Goal: Task Accomplishment & Management: Manage account settings

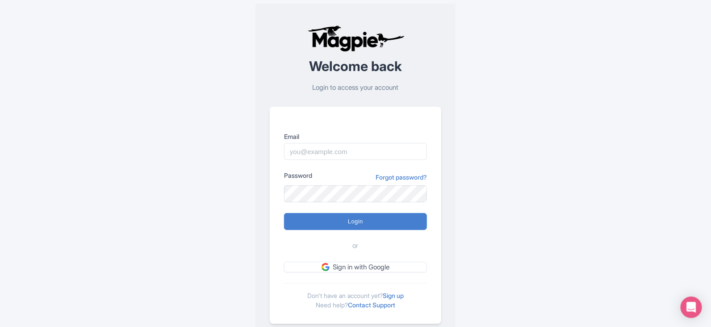
type input "Anshul.chittodiya@ticketex.co"
click at [284, 213] on input "Login" at bounding box center [355, 221] width 143 height 17
type input "Logging in..."
click at [284, 213] on input "Login" at bounding box center [355, 221] width 143 height 17
type input "Logging in..."
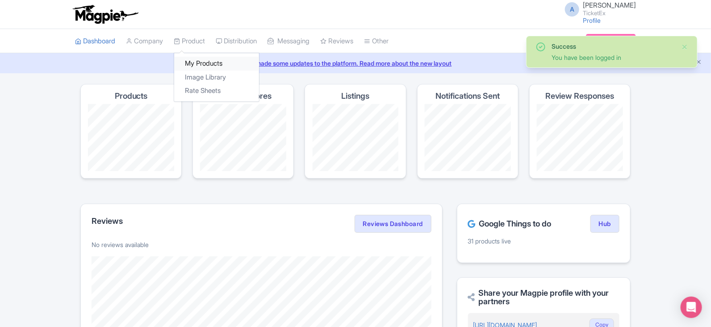
click at [202, 61] on link "My Products" at bounding box center [216, 64] width 85 height 14
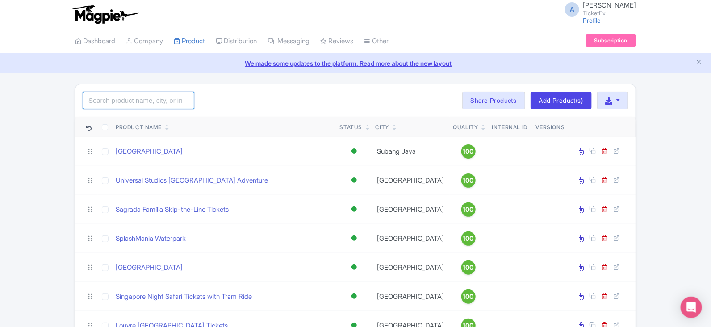
click at [134, 100] on input "search" at bounding box center [139, 100] width 112 height 17
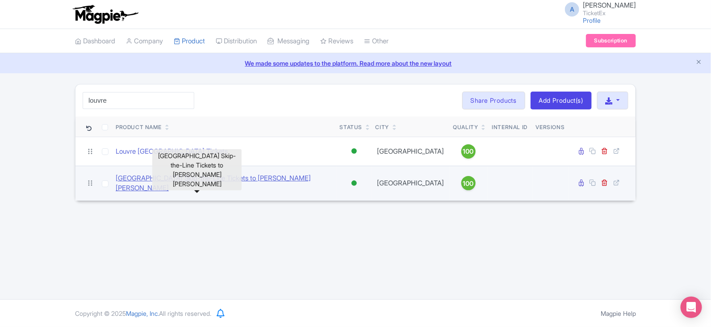
click at [249, 179] on link "[GEOGRAPHIC_DATA] Skip-the-Line Tickets to [PERSON_NAME] [PERSON_NAME]" at bounding box center [224, 183] width 217 height 20
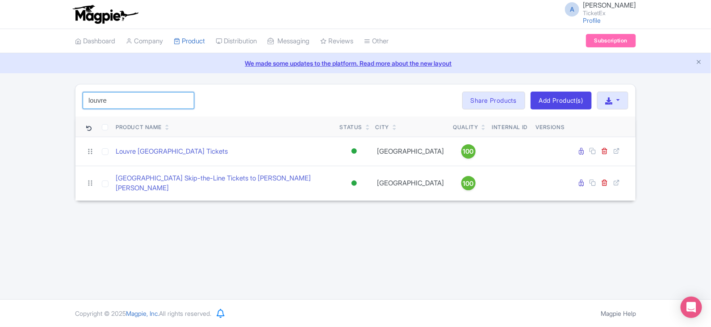
drag, startPoint x: 108, startPoint y: 102, endPoint x: 32, endPoint y: 97, distance: 76.5
click at [32, 97] on div "louvre Search Bulk Actions Delete Add to Collection Share Products Add to Colle…" at bounding box center [355, 142] width 711 height 117
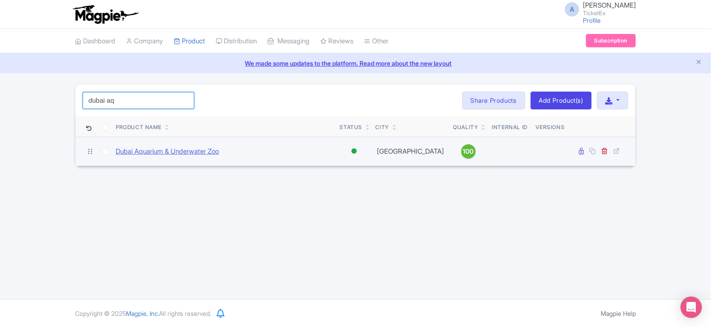
type input "dubai aq"
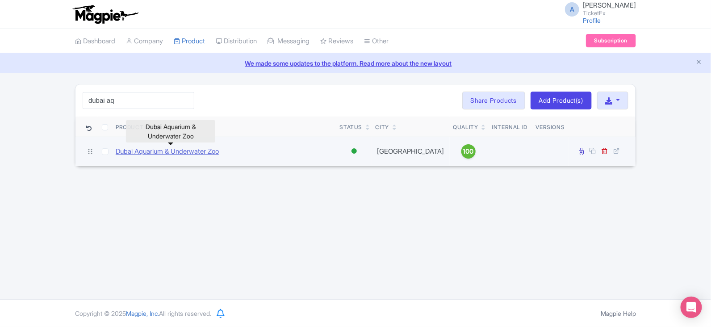
click at [160, 152] on link "Dubai Aquarium & Underwater Zoo" at bounding box center [167, 151] width 103 height 10
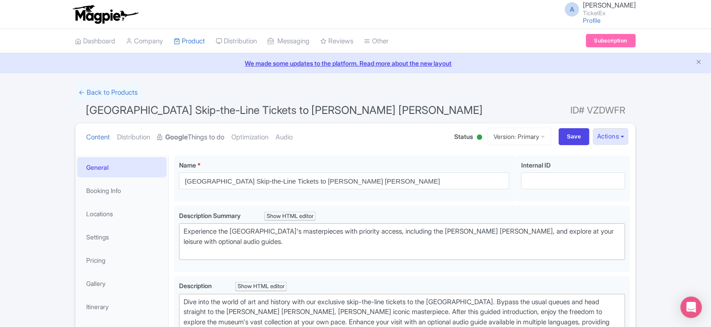
click at [187, 137] on strong "Google" at bounding box center [176, 137] width 22 height 10
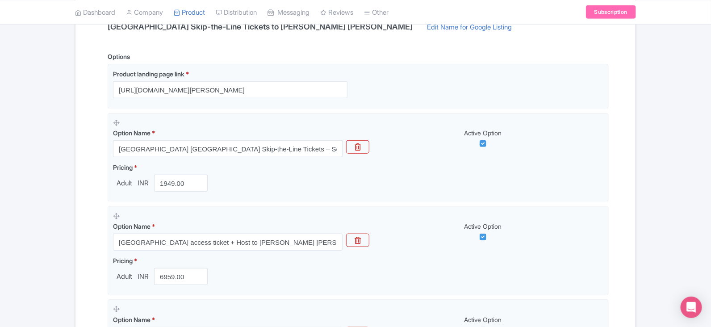
scroll to position [223, 0]
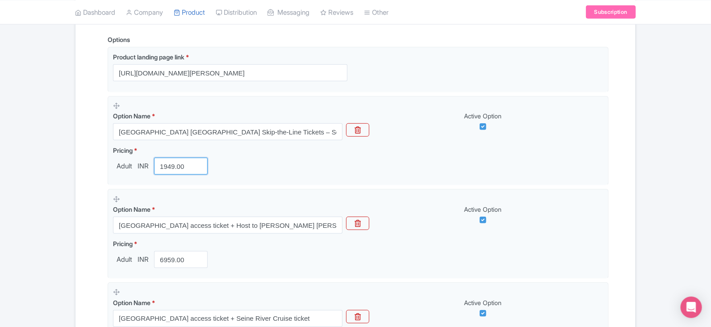
drag, startPoint x: 193, startPoint y: 163, endPoint x: 89, endPoint y: 168, distance: 104.2
paste input "849"
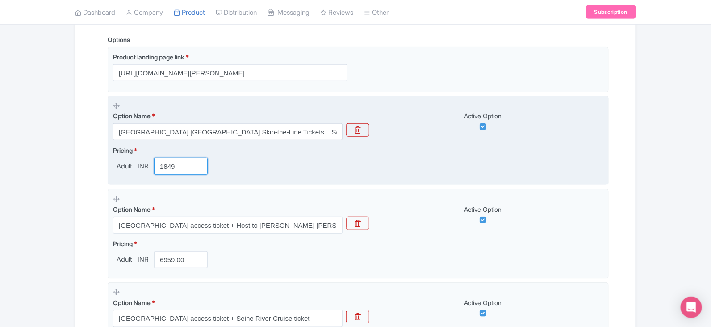
type input "1849"
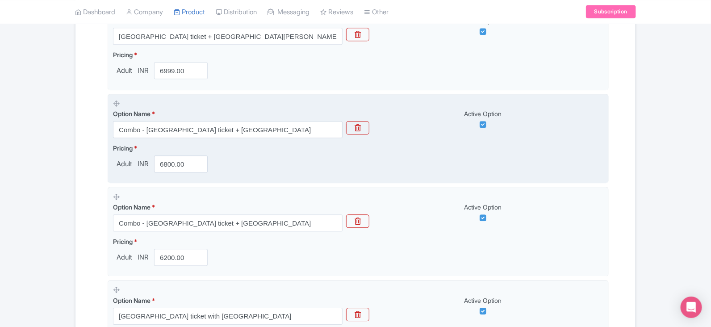
scroll to position [1135, 0]
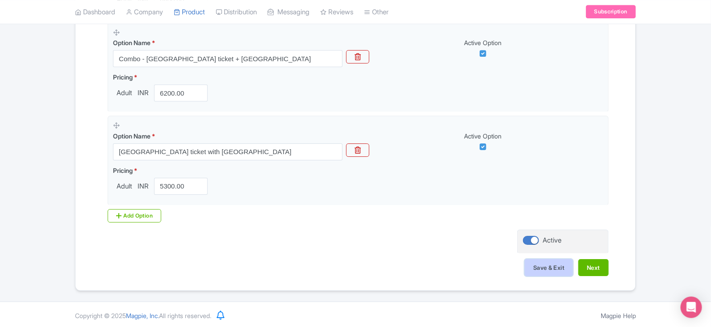
click at [560, 266] on button "Save & Exit" at bounding box center [549, 267] width 48 height 17
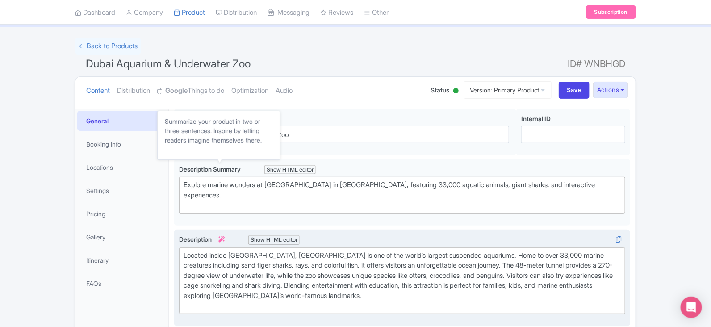
scroll to position [74, 0]
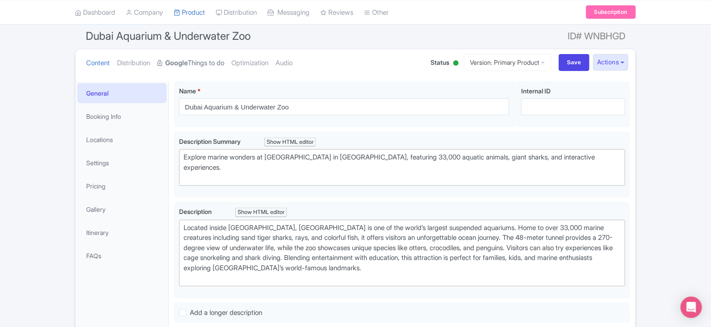
click at [195, 63] on link "Google Things to do" at bounding box center [190, 63] width 67 height 28
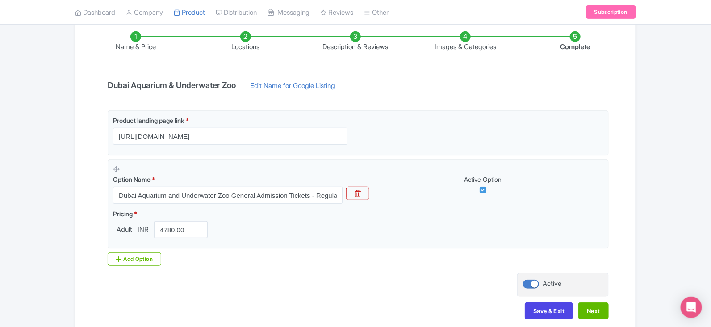
scroll to position [149, 0]
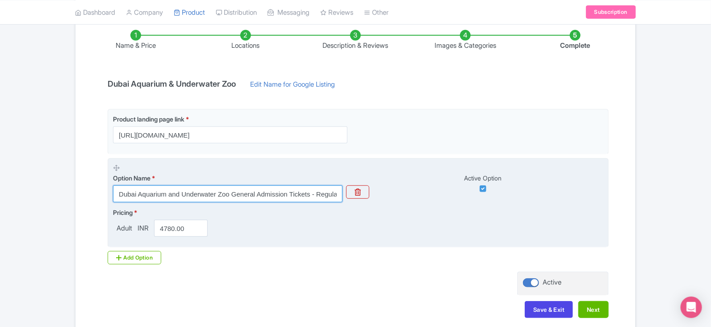
click at [260, 192] on input "Dubai Aquarium and Underwater Zoo General Admission Tickets - Regular Pass" at bounding box center [227, 193] width 229 height 17
paste input "- Gold Ticket"
click at [268, 194] on input "Dubai Aquarium and Underwater Zoo - Gold Ticket" at bounding box center [227, 193] width 229 height 17
paste input "Silver"
type input "Dubai Aquarium and Underwater Zoo - Silver Ticket"
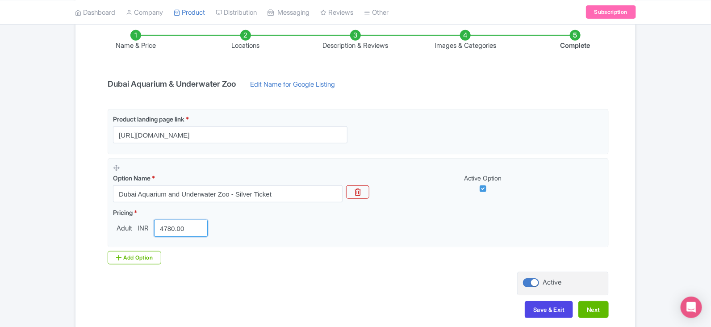
drag, startPoint x: 192, startPoint y: 227, endPoint x: 100, endPoint y: 227, distance: 92.0
click at [100, 227] on div "Name & Price Locations Description & Reviews Images & Categories Complete Dubai…" at bounding box center [355, 169] width 549 height 315
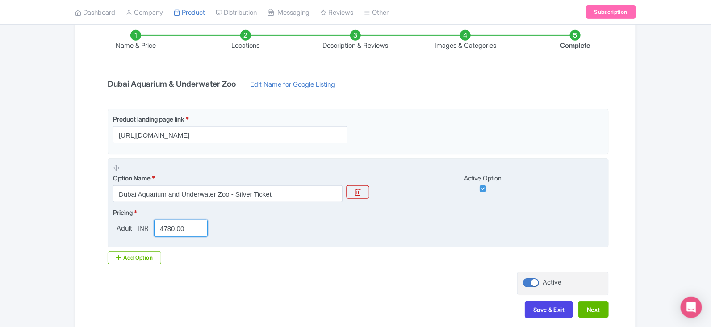
paste input "3578"
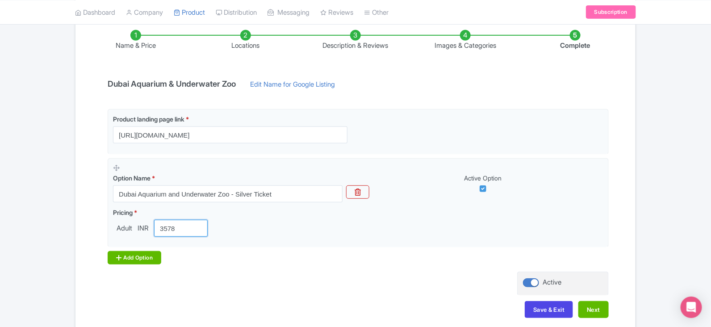
type input "3578"
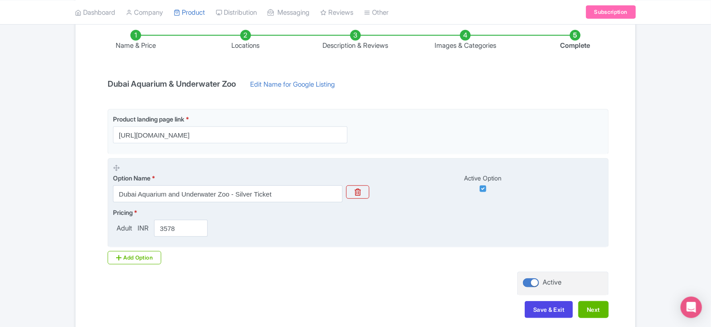
drag, startPoint x: 146, startPoint y: 258, endPoint x: 161, endPoint y: 224, distance: 36.6
click at [146, 257] on div "Add Option" at bounding box center [135, 257] width 54 height 13
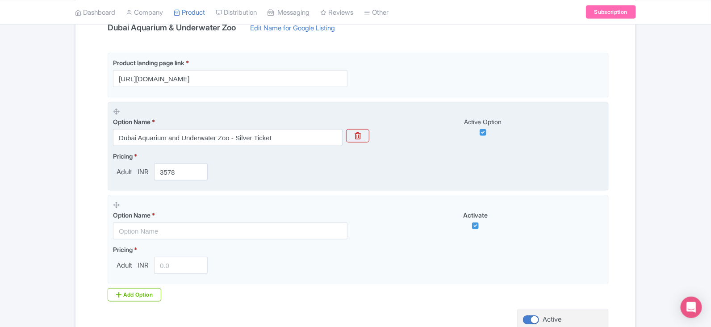
scroll to position [223, 0]
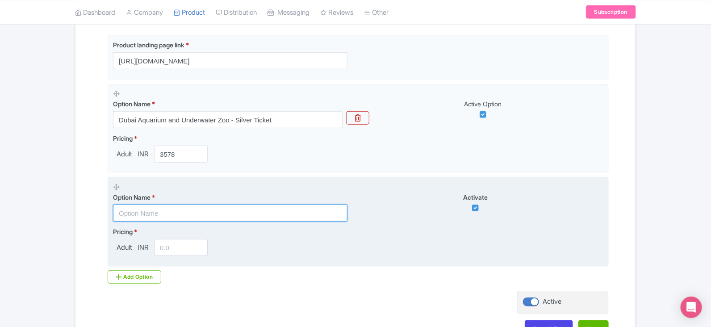
click at [159, 212] on input "text" at bounding box center [230, 212] width 234 height 17
paste input "Dubai Aquarium and Underwater Zoo - Gold Ticket"
type input "Dubai Aquarium and Underwater Zoo - Gold Ticket"
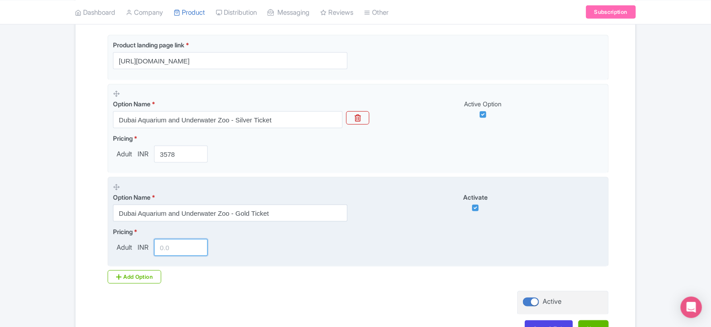
click at [172, 240] on input "number" at bounding box center [181, 247] width 54 height 17
paste input "5980.00"
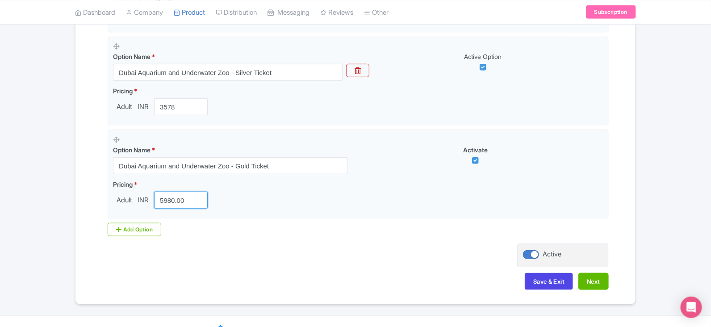
scroll to position [284, 0]
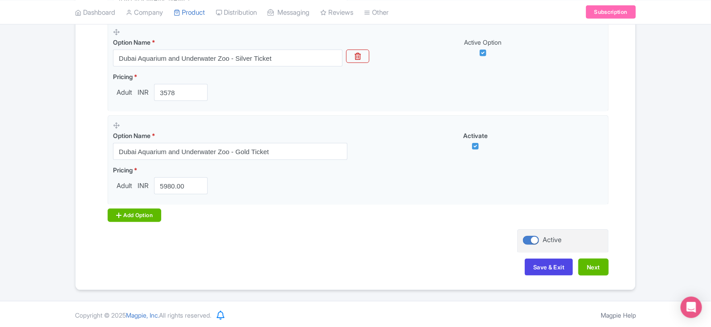
click at [147, 215] on div "Add Option" at bounding box center [135, 214] width 54 height 13
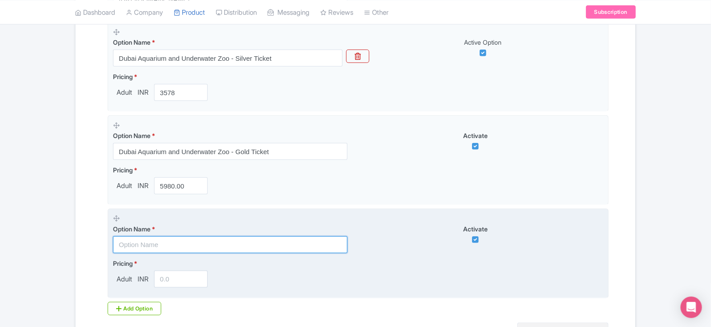
click at [167, 241] on input "text" at bounding box center [230, 244] width 234 height 17
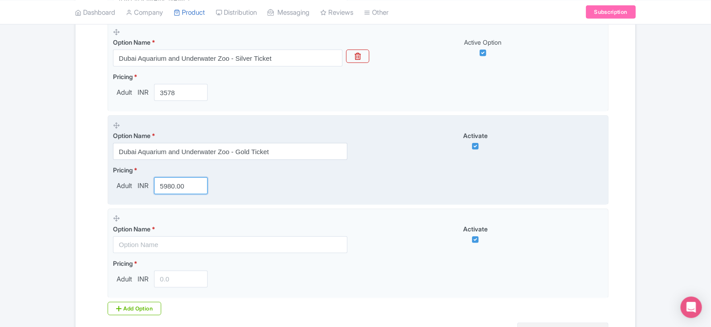
drag, startPoint x: 190, startPoint y: 189, endPoint x: 123, endPoint y: 186, distance: 67.5
click at [123, 187] on div "Adult INR 5980.00" at bounding box center [162, 185] width 98 height 17
type input "3569"
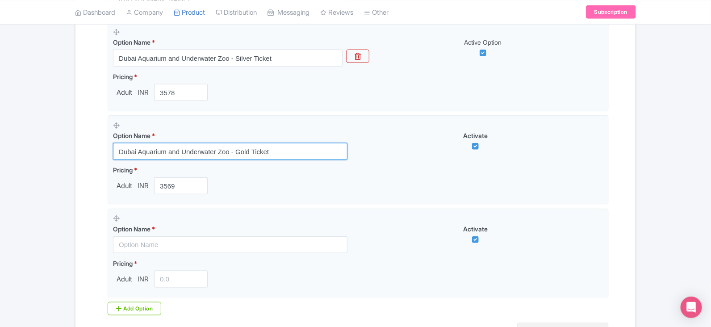
drag, startPoint x: 277, startPoint y: 149, endPoint x: 85, endPoint y: 154, distance: 191.6
click at [85, 154] on div "Name & Price Locations Description & Reviews Images & Categories Complete Dubai…" at bounding box center [355, 126] width 549 height 501
paste input "Silver Pass with Penguin Cove"
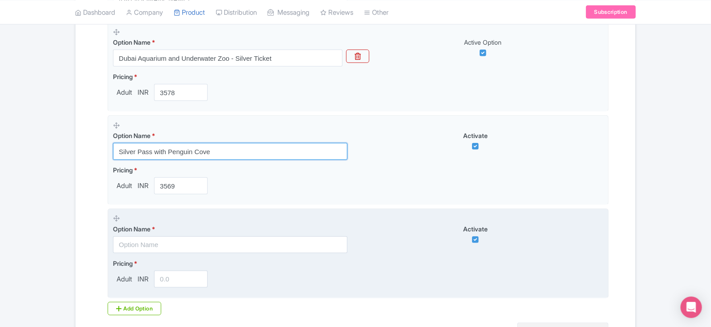
type input "Silver Pass with Penguin Cove"
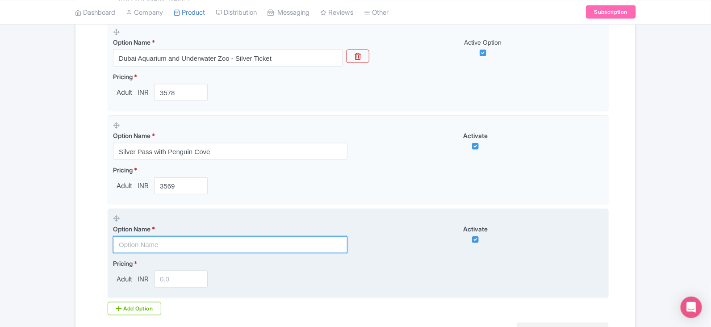
click at [152, 242] on input "text" at bounding box center [230, 244] width 234 height 17
paste input "Dubai Aquarium and Underwater Zoo - Gold Ticket"
type input "Dubai Aquarium and Underwater Zoo - Gold Ticket"
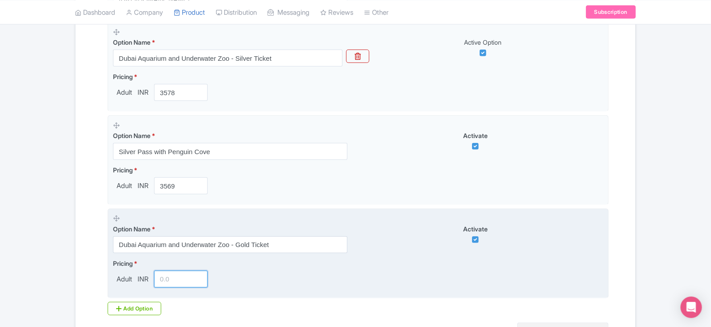
click at [174, 280] on input "number" at bounding box center [181, 279] width 54 height 17
paste input "5980.00"
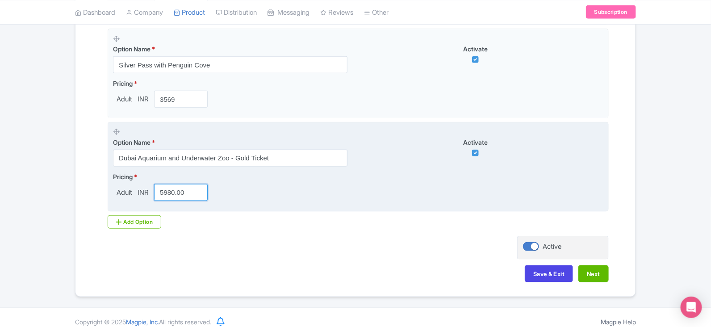
scroll to position [378, 0]
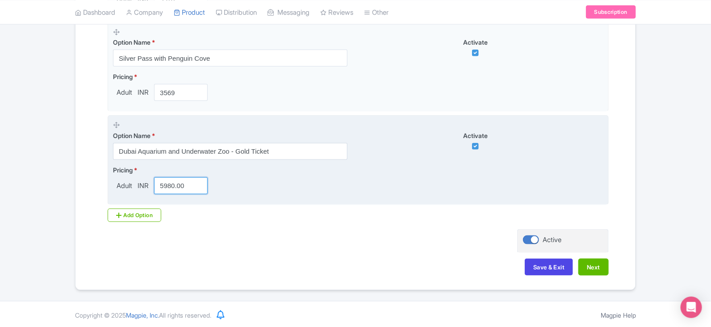
type input "5980.00"
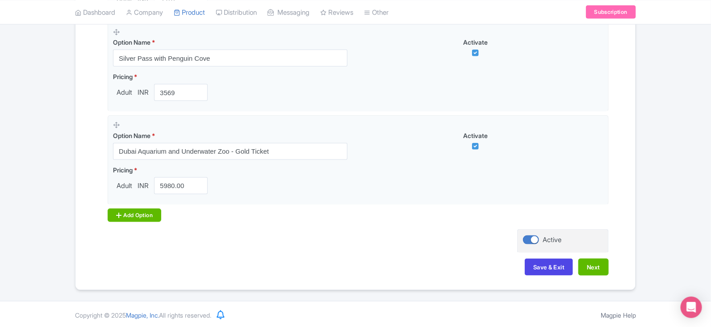
click at [156, 211] on div "Add Option" at bounding box center [135, 214] width 54 height 13
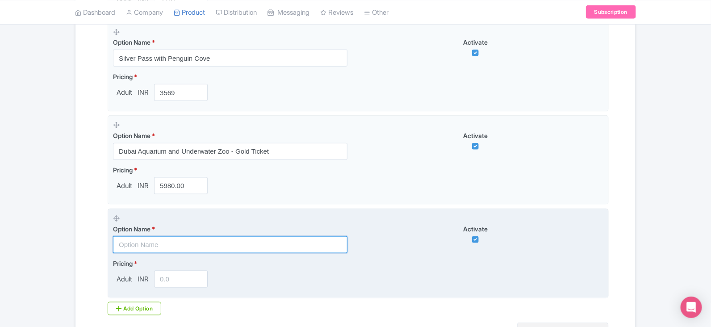
click at [152, 244] on input "text" at bounding box center [230, 244] width 234 height 17
paste input "Combo - Dubai Aquarium and Underwater Zoo + Burj Park"
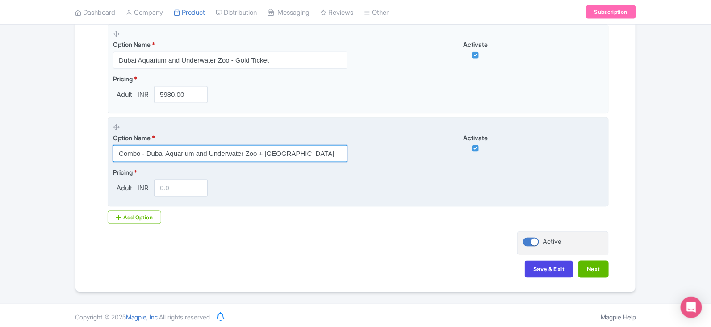
scroll to position [471, 0]
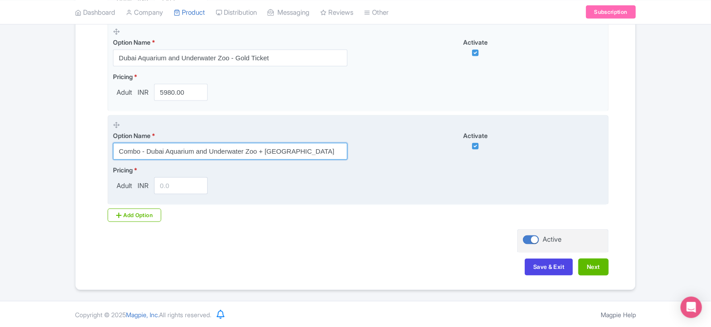
type input "Combo - Dubai Aquarium and Underwater Zoo + Burj Park"
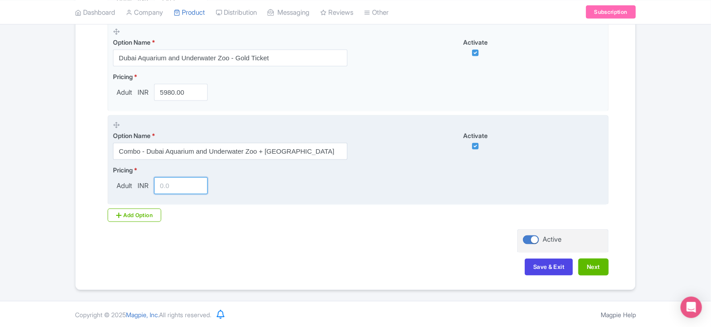
click at [167, 186] on input "number" at bounding box center [181, 185] width 54 height 17
type input "5000"
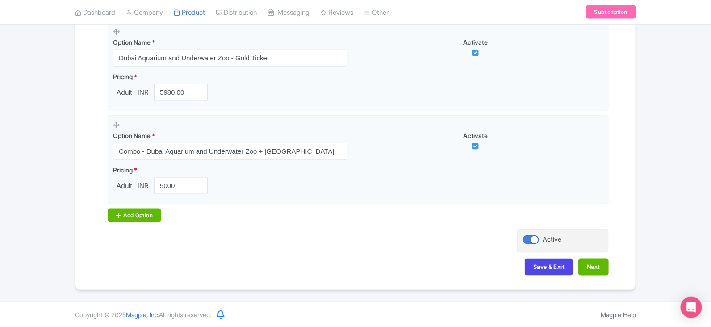
click at [151, 215] on div "Add Option" at bounding box center [135, 214] width 54 height 13
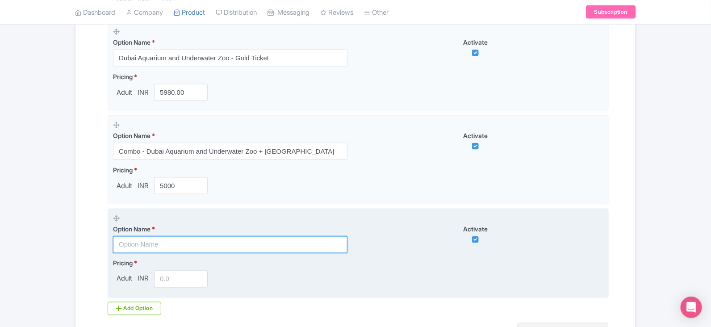
click at [156, 243] on input "text" at bounding box center [230, 244] width 234 height 17
paste input "Cage snorkeling experience"
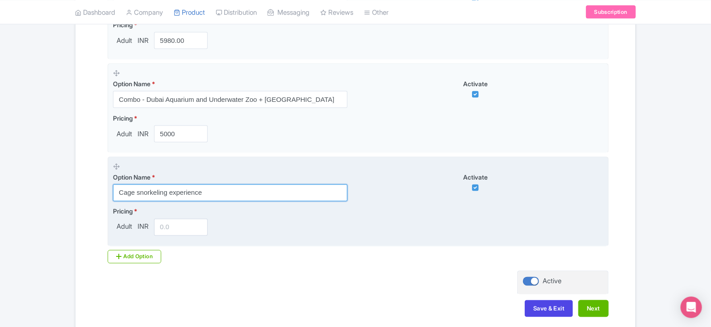
scroll to position [545, 0]
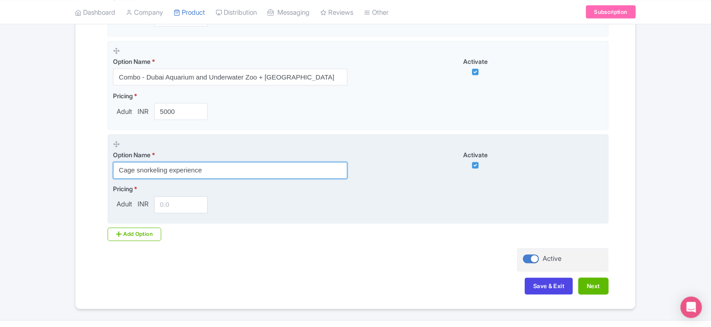
type input "Cage snorkeling experience"
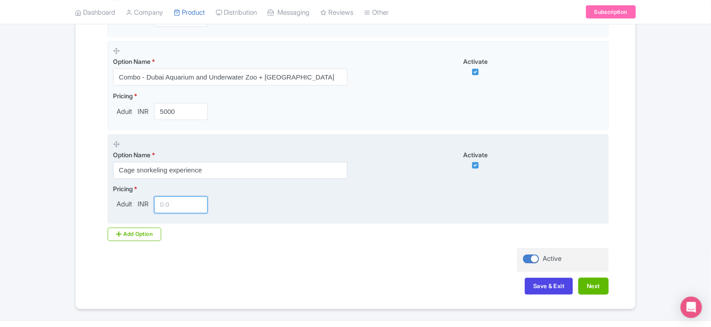
click at [175, 204] on input "number" at bounding box center [181, 204] width 54 height 17
paste input "8900"
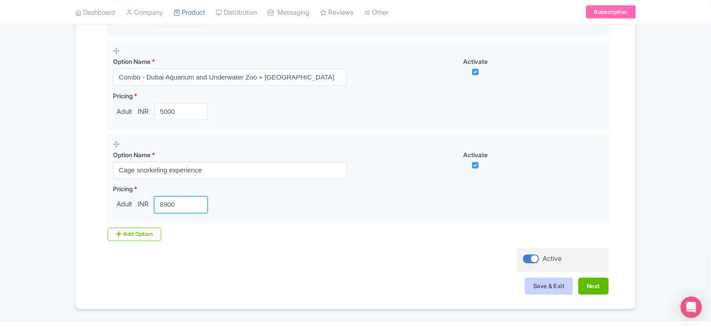
type input "8900"
click at [549, 281] on button "Save & Exit" at bounding box center [549, 286] width 48 height 17
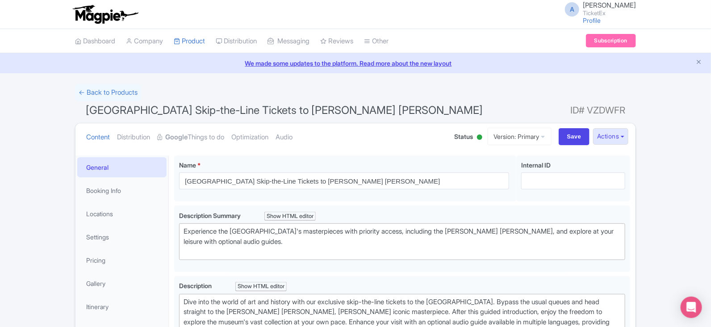
type trix-editor "<div>Dive into the world of art and history with our exclusive skip-the-line ti…"
click at [183, 138] on strong "Google" at bounding box center [176, 137] width 22 height 10
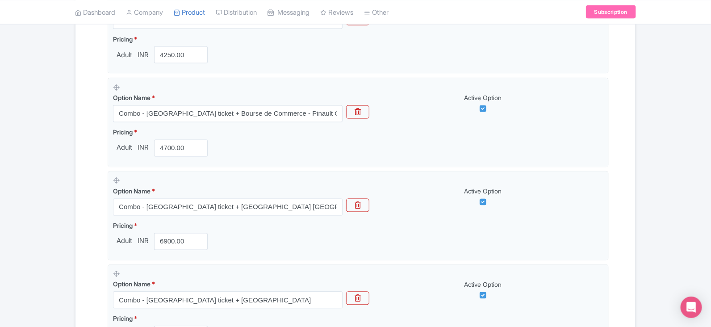
scroll to position [818, 0]
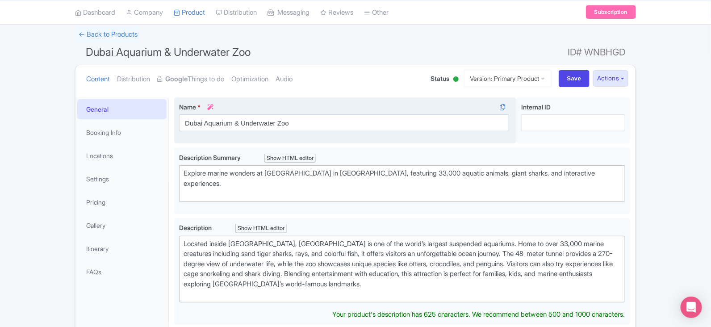
scroll to position [74, 0]
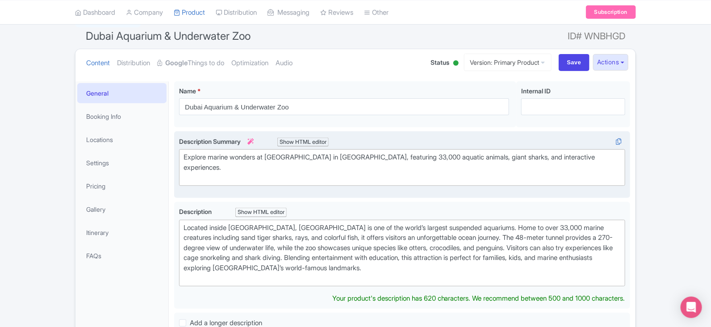
type trix-editor "<div>Located inside Dubai Mall, Dubai Aquarium &amp; Underwater Zoo is one of t…"
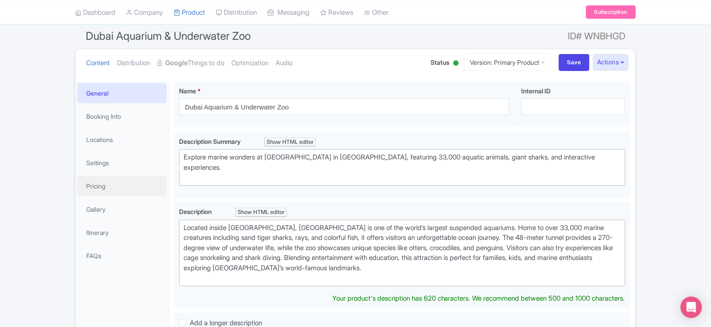
drag, startPoint x: 107, startPoint y: 188, endPoint x: 229, endPoint y: 169, distance: 122.9
click at [107, 188] on link "Pricing" at bounding box center [121, 186] width 89 height 20
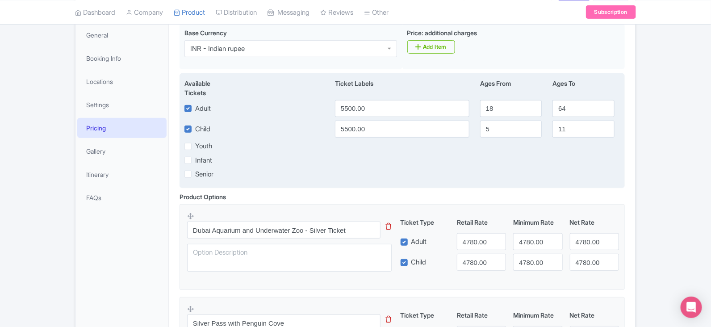
scroll to position [149, 0]
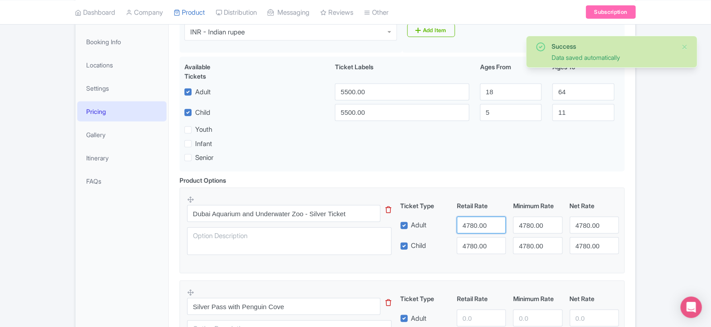
click at [471, 223] on input "4780.00" at bounding box center [481, 225] width 49 height 17
paste input "3578"
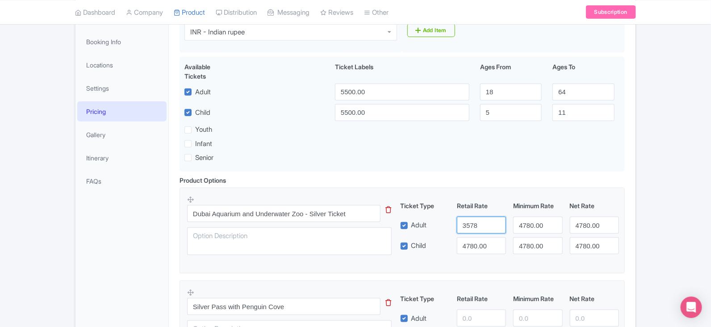
type input "3578"
click at [529, 227] on input "4780.00" at bounding box center [537, 225] width 49 height 17
paste input "3578"
type input "3578"
paste input "3578"
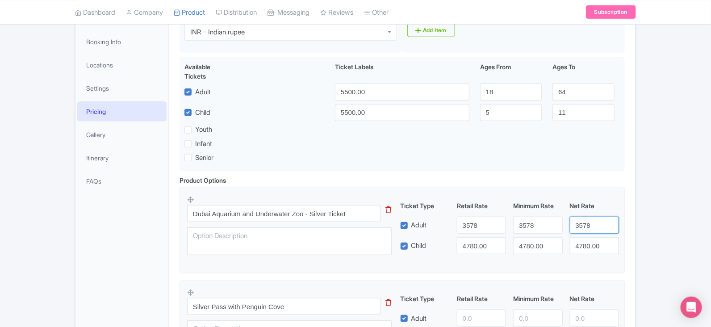
type input "3578"
paste input "3578"
type input "3578"
paste input "3578"
type input "3578"
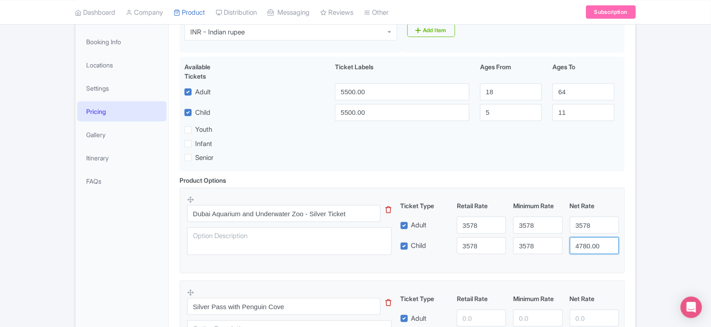
paste input "3578"
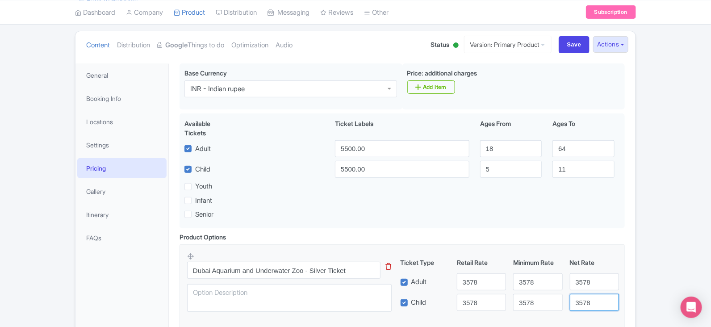
scroll to position [74, 0]
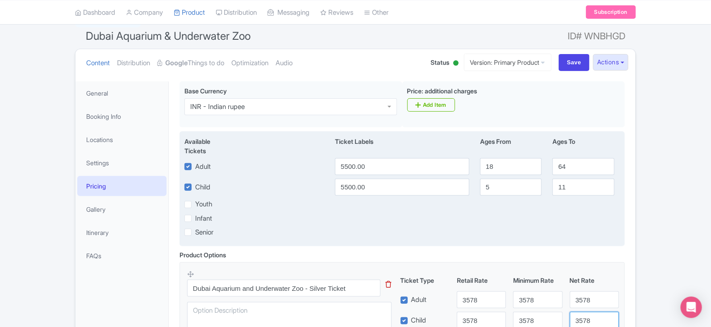
type input "3578"
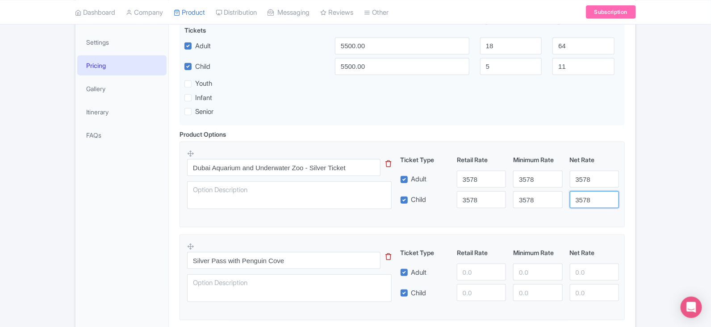
scroll to position [297, 0]
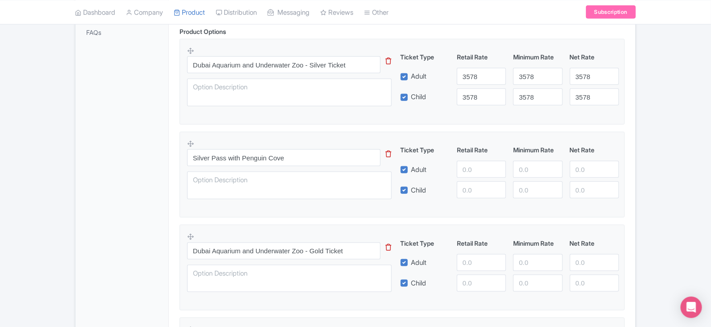
click at [390, 155] on icon at bounding box center [389, 153] width 6 height 7
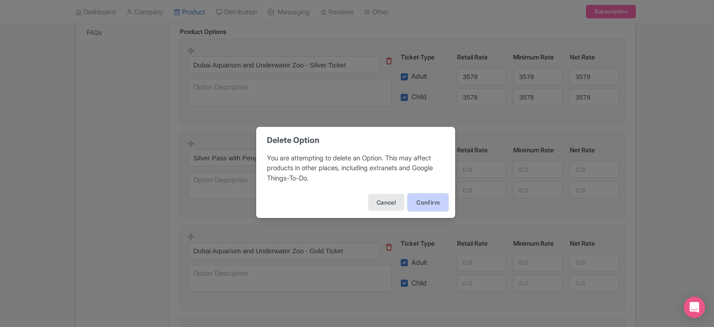
click at [425, 204] on button "Confirm" at bounding box center [428, 202] width 40 height 17
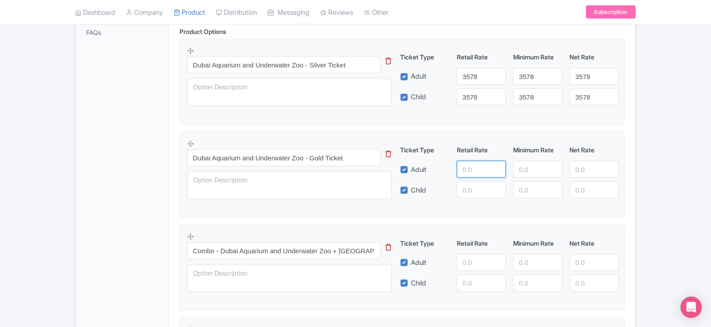
click at [476, 171] on input "number" at bounding box center [481, 169] width 49 height 17
paste input "5980.00"
type input "5980.00"
paste input "5980.00"
type input "5980.00"
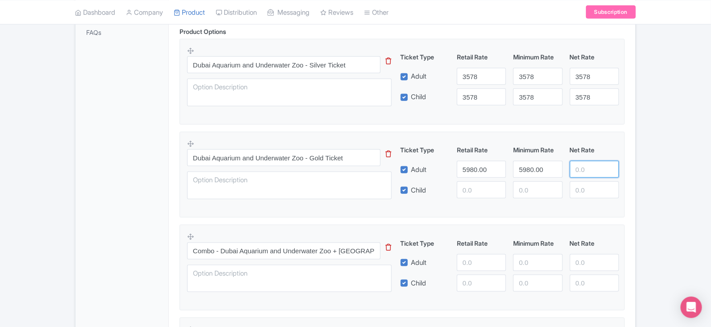
paste input "5980.00"
type input "5980.00"
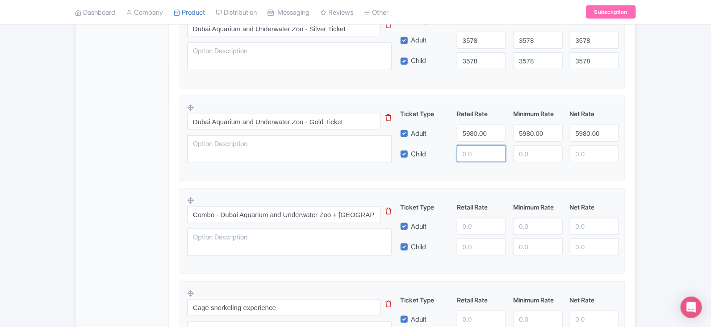
scroll to position [372, 0]
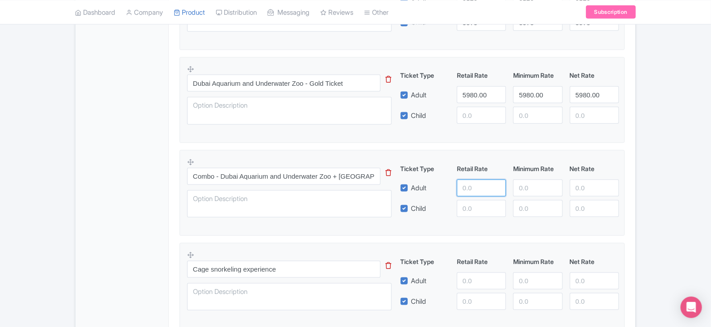
click at [484, 188] on input "number" at bounding box center [481, 187] width 49 height 17
paste input "5000.00"
type input "5000.00"
paste input "5000.00"
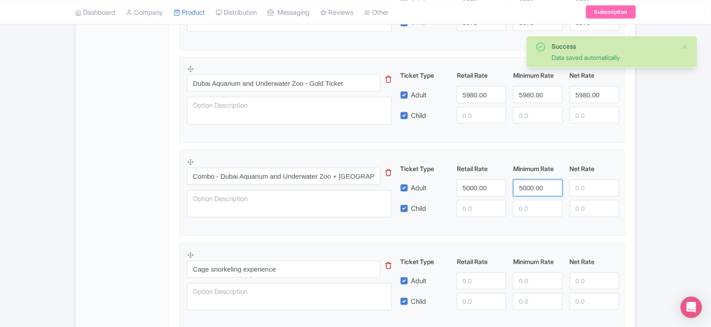
type input "5000.00"
paste input "5000.00"
type input "5000.00"
paste input "5000.00"
type input "5000.00"
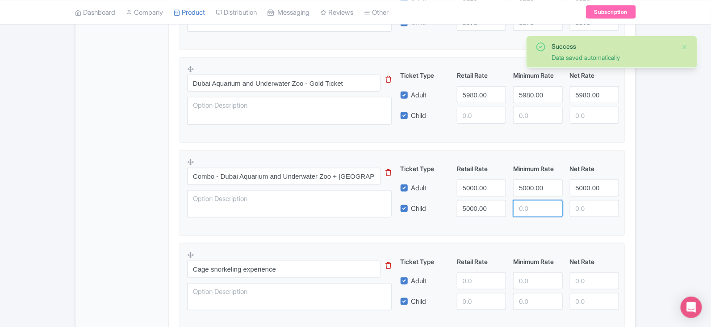
paste input "5000.00"
type input "5000.00"
paste input "5000.00"
type input "5000.00"
click at [470, 282] on input "number" at bounding box center [481, 280] width 49 height 17
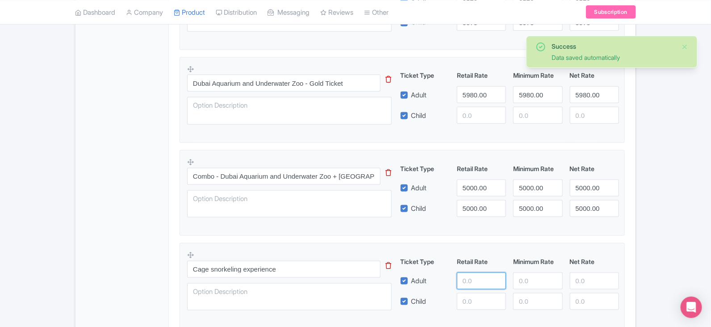
paste input "8900"
type input "8900"
paste input "8900"
type input "8900"
paste input "8900"
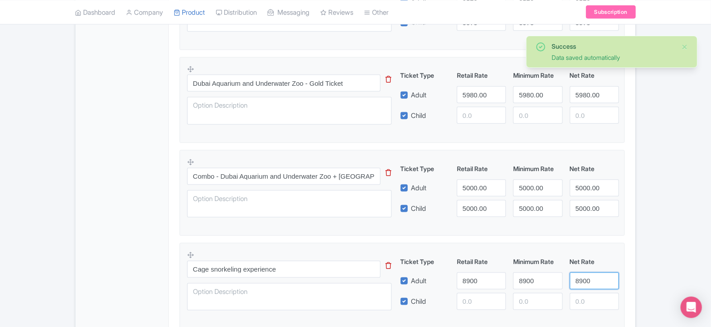
type input "8900"
click at [471, 300] on input "number" at bounding box center [481, 301] width 49 height 17
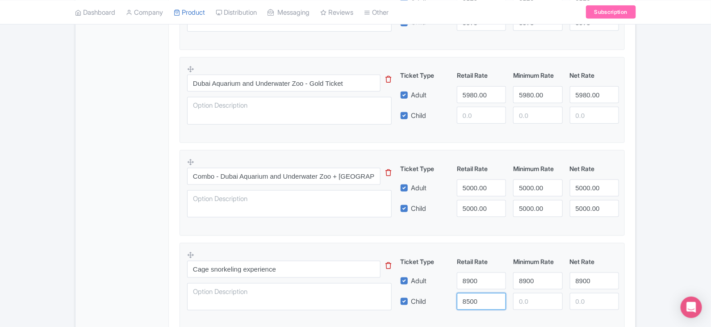
type input "8500"
paste input "8500"
type input "8500"
paste input "8500"
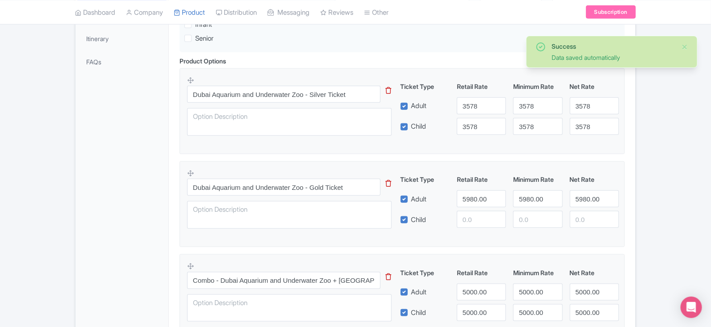
scroll to position [250, 0]
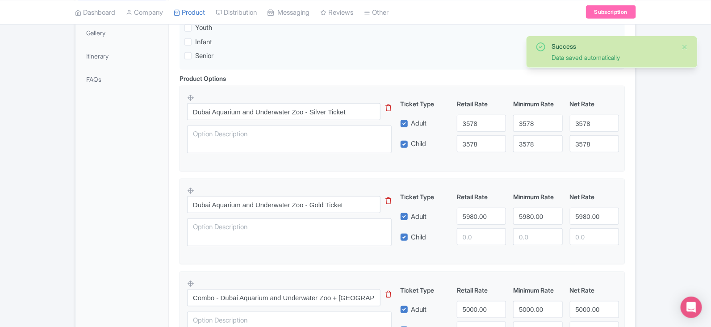
type input "8500"
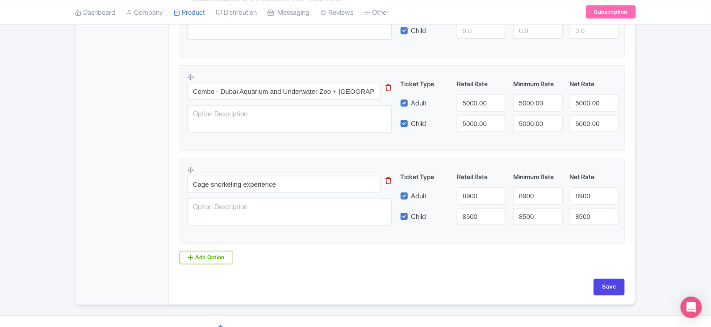
scroll to position [474, 0]
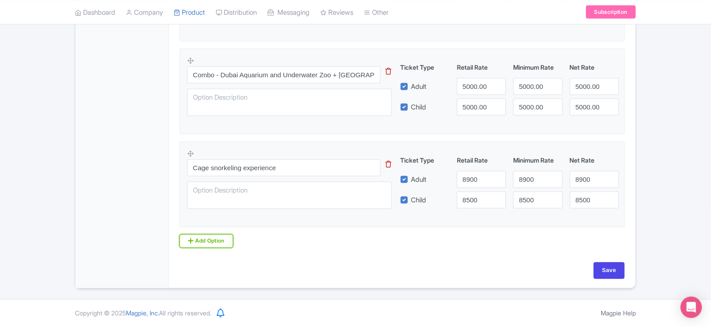
drag, startPoint x: 192, startPoint y: 243, endPoint x: 203, endPoint y: 233, distance: 14.8
click at [192, 243] on icon at bounding box center [190, 240] width 5 height 7
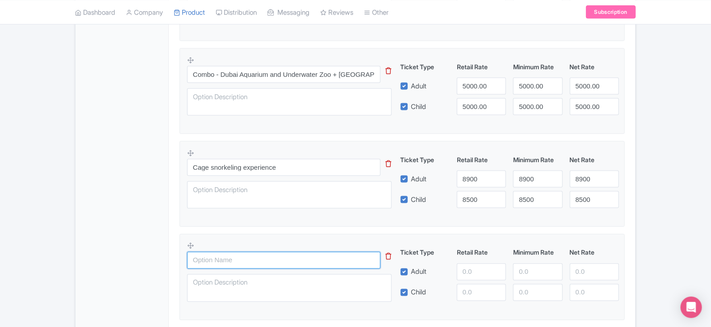
click at [213, 259] on input "text" at bounding box center [283, 260] width 193 height 17
paste input "Silver Pass with Penguin Cove"
type input "Silver Pass with Penguin Cove"
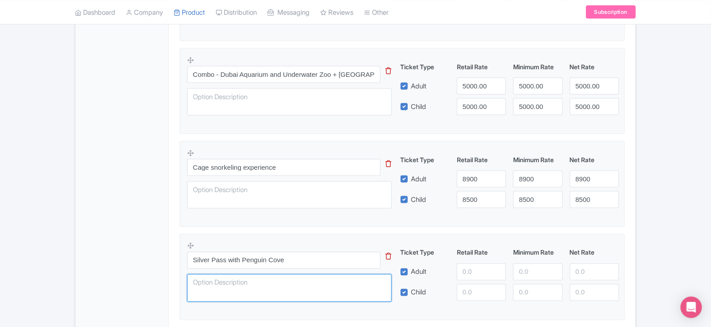
click at [241, 289] on textarea at bounding box center [289, 288] width 204 height 28
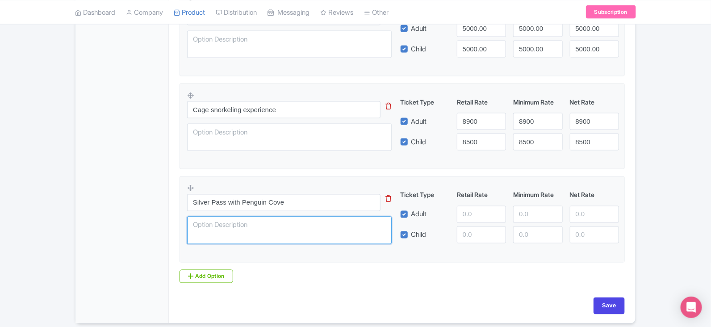
scroll to position [548, 0]
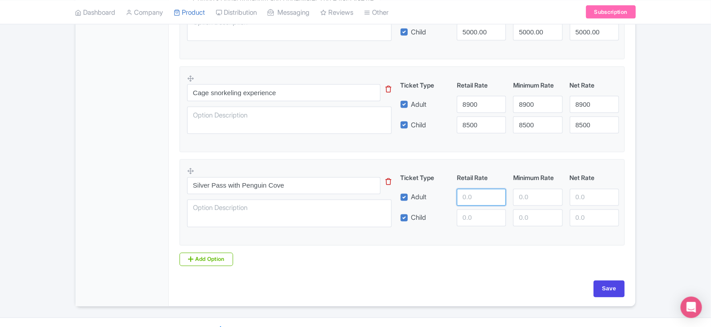
click at [482, 202] on input "number" at bounding box center [481, 197] width 49 height 17
paste input "3569"
type input "3569"
paste input "3569"
type input "3569"
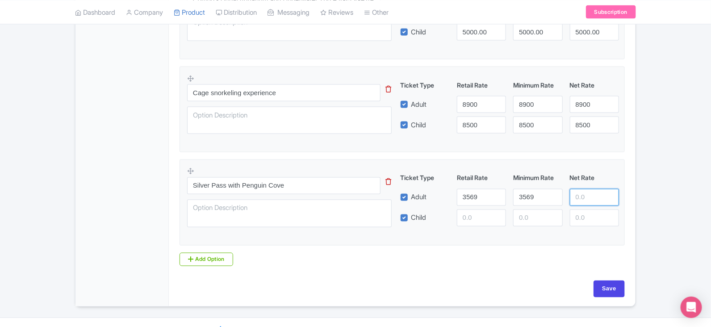
paste input "3569"
type input "3569"
paste input "3569"
type input "3569"
paste input "3569"
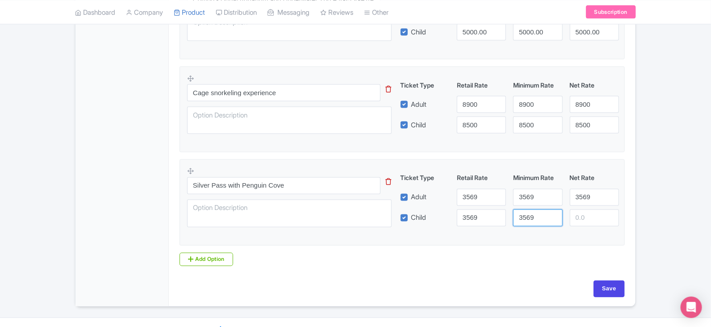
type input "3569"
paste input "3569"
type input "3569"
click at [610, 289] on input "Save" at bounding box center [608, 288] width 31 height 17
type input "Saving..."
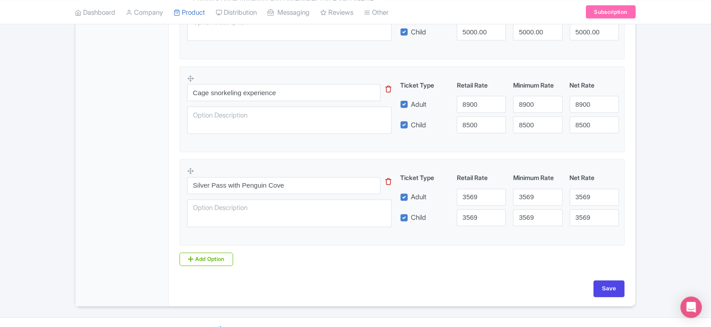
type input "Saving..."
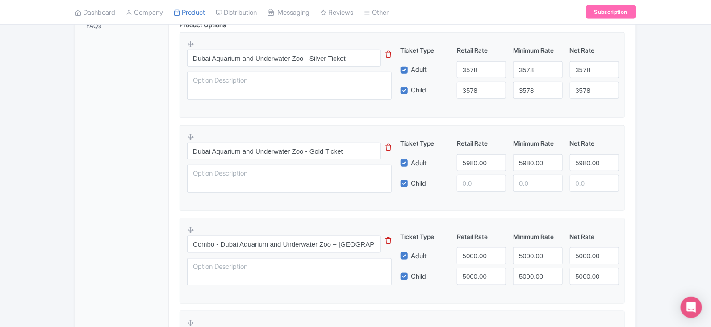
scroll to position [250, 0]
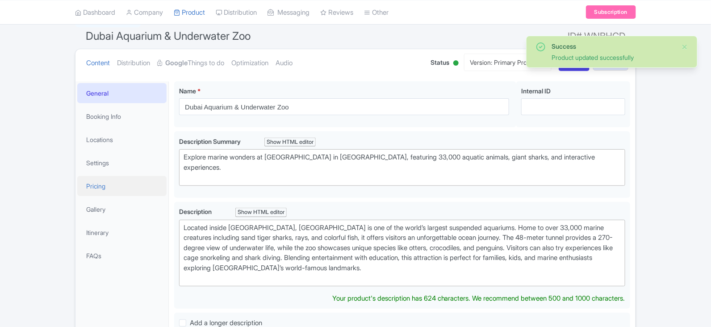
scroll to position [74, 0]
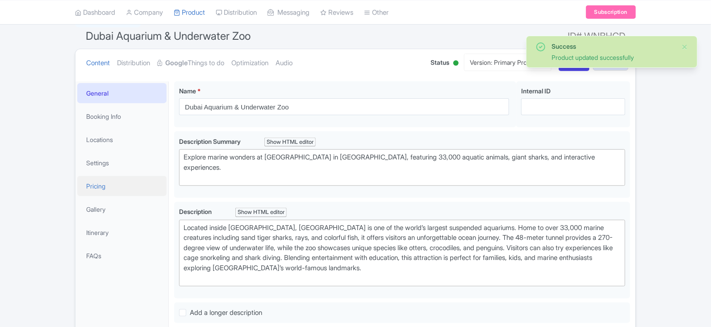
click at [107, 184] on link "Pricing" at bounding box center [121, 186] width 89 height 20
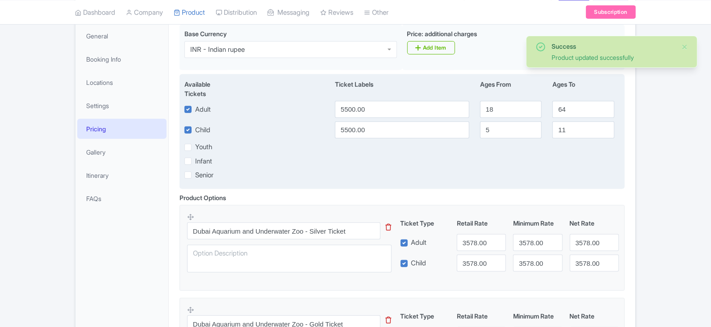
scroll to position [149, 0]
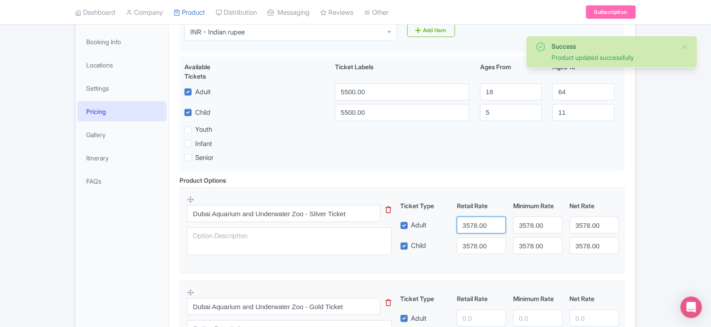
click at [475, 230] on input "3578.00" at bounding box center [481, 225] width 49 height 17
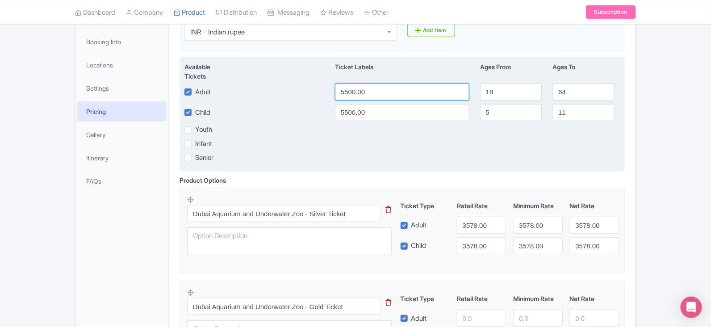
drag, startPoint x: 374, startPoint y: 93, endPoint x: 261, endPoint y: 94, distance: 112.9
click at [261, 94] on div "Adult 5500.00 18 64" at bounding box center [402, 91] width 446 height 17
paste input "3578"
type input "3578.00"
drag, startPoint x: 375, startPoint y: 110, endPoint x: 278, endPoint y: 113, distance: 96.5
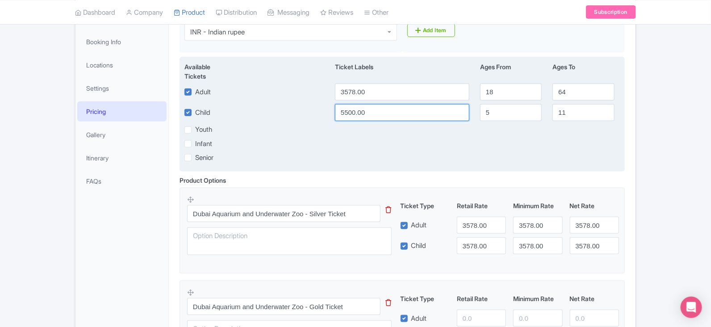
click at [278, 113] on div "Child 5500.00 5 11" at bounding box center [402, 112] width 446 height 17
paste input "3578"
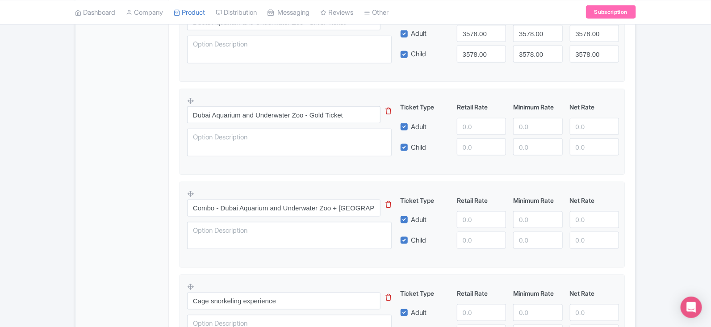
scroll to position [474, 0]
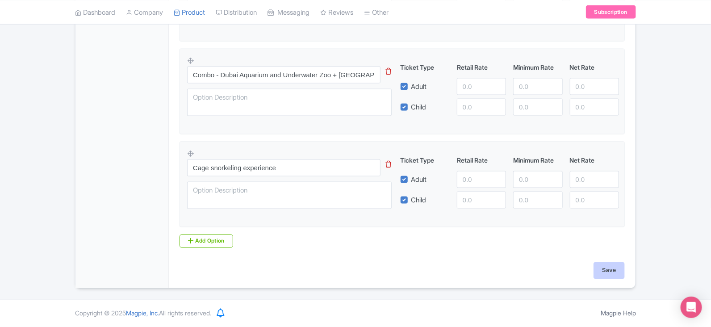
type input "3578.00"
click at [613, 269] on input "Save" at bounding box center [608, 270] width 31 height 17
type input "Saving..."
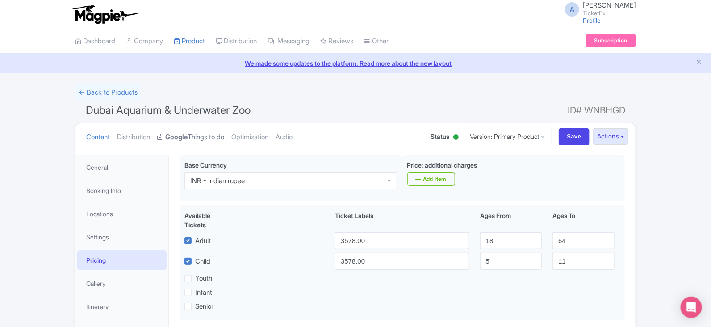
click at [195, 133] on link "Google Things to do" at bounding box center [190, 137] width 67 height 28
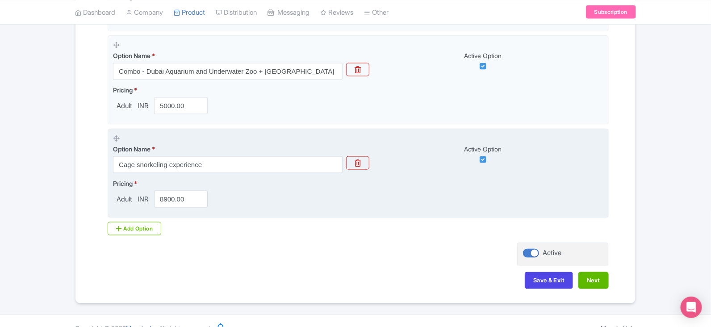
scroll to position [483, 0]
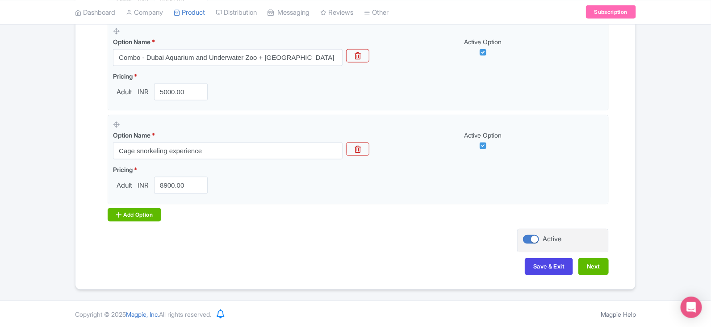
click at [150, 212] on div "Add Option" at bounding box center [135, 214] width 54 height 13
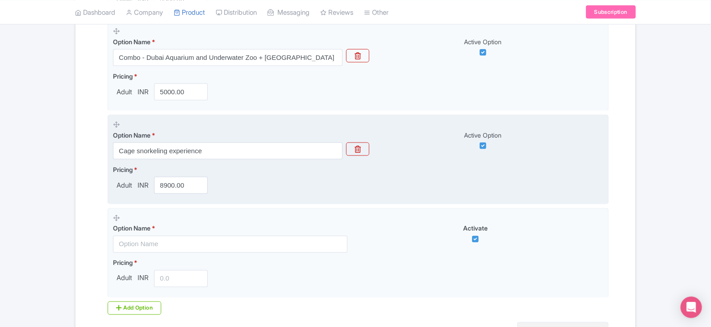
scroll to position [558, 0]
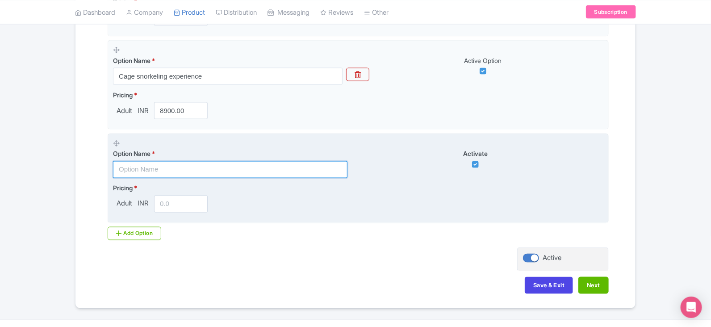
click at [163, 171] on input "text" at bounding box center [230, 169] width 234 height 17
paste input "Silver Pass with Penguin Cove"
type input "Silver Pass with Penguin Cove"
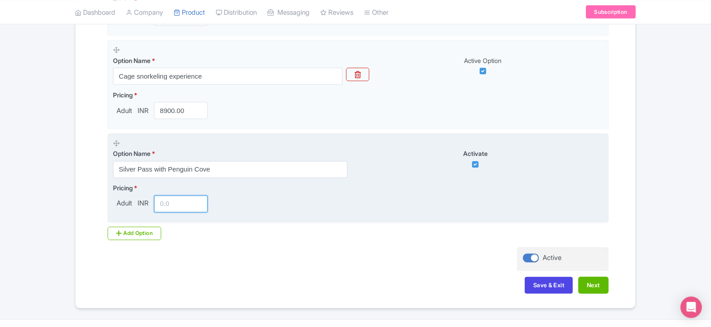
click at [172, 202] on input "number" at bounding box center [181, 204] width 54 height 17
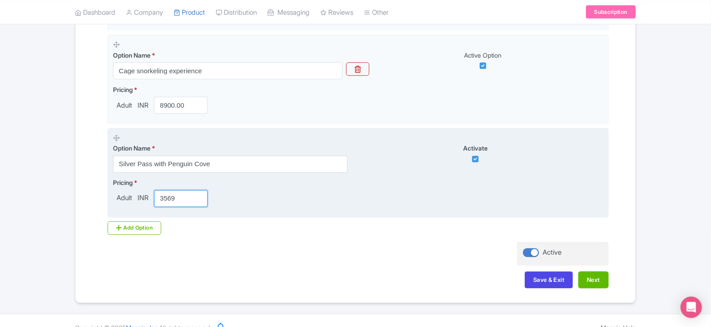
scroll to position [576, 0]
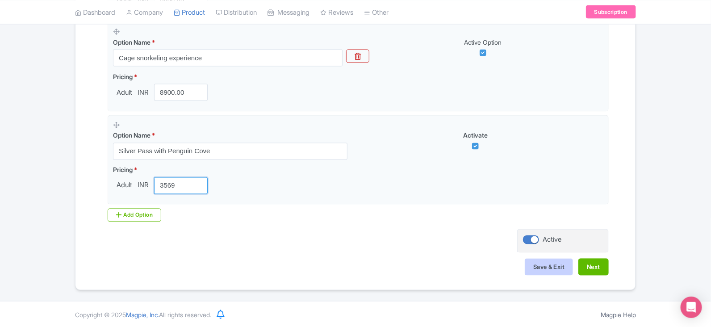
type input "3569"
click at [545, 265] on button "Save & Exit" at bounding box center [549, 266] width 48 height 17
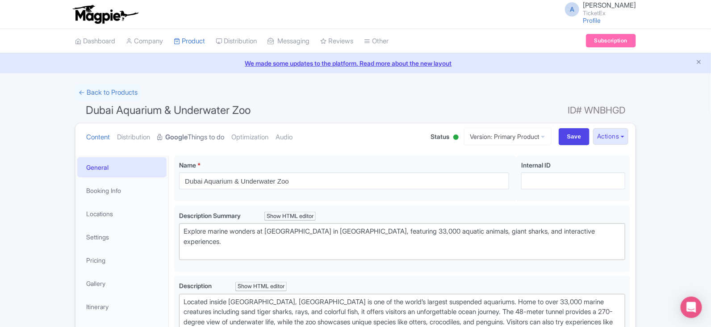
click at [187, 135] on strong "Google" at bounding box center [176, 137] width 22 height 10
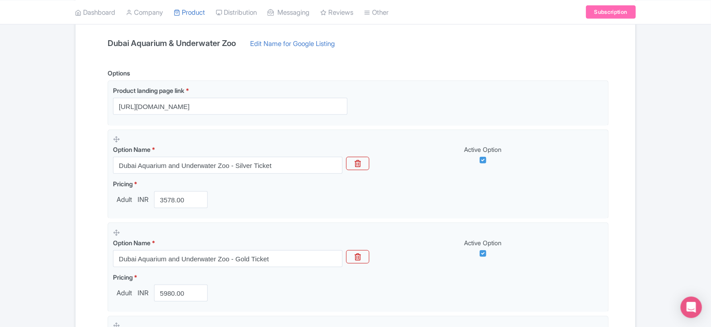
scroll to position [74, 0]
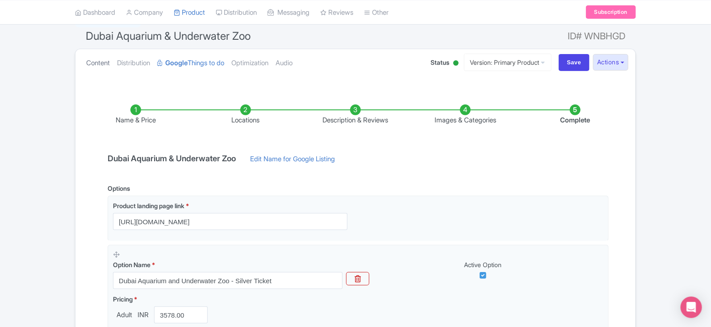
click at [93, 62] on link "Content" at bounding box center [98, 63] width 24 height 28
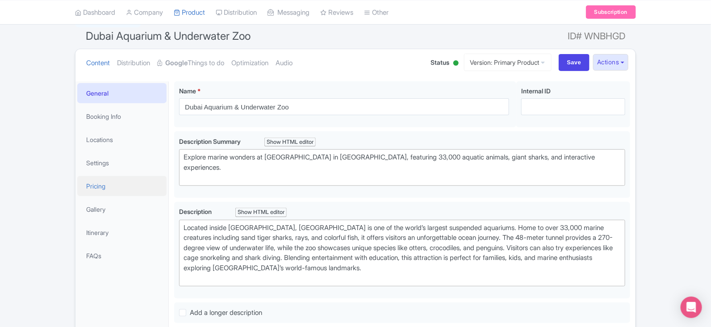
click at [103, 184] on link "Pricing" at bounding box center [121, 186] width 89 height 20
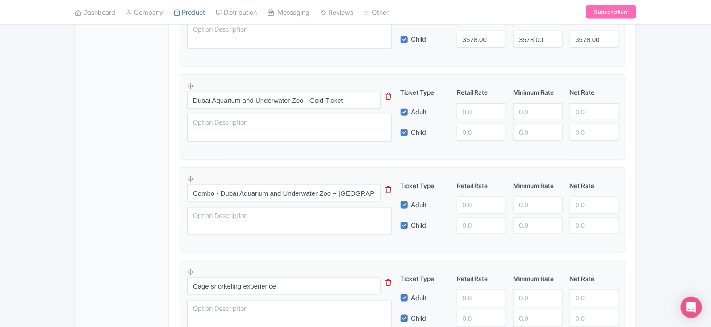
scroll to position [567, 0]
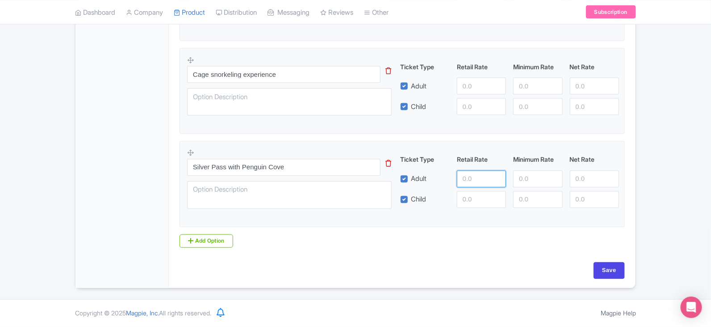
click at [461, 181] on input "number" at bounding box center [481, 179] width 49 height 17
paste input "3569"
type input "3569"
paste input "3569"
type input "3569"
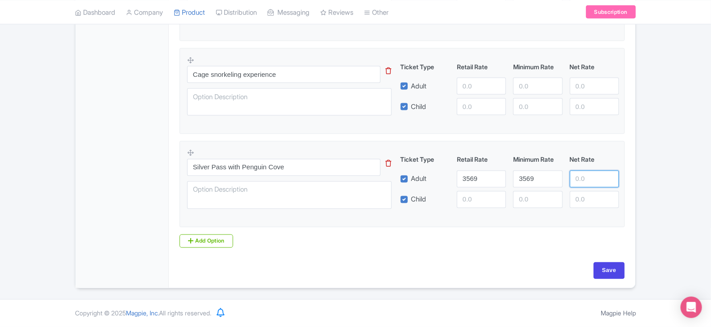
paste input "3569"
type input "3569"
paste input "3569"
type input "3569"
paste input "3569"
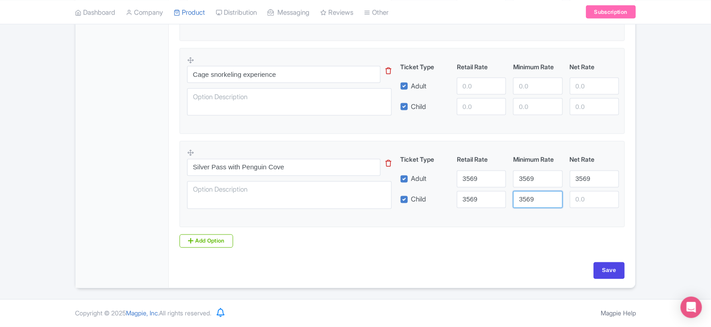
type input "3569"
paste input "3569"
type input "3569"
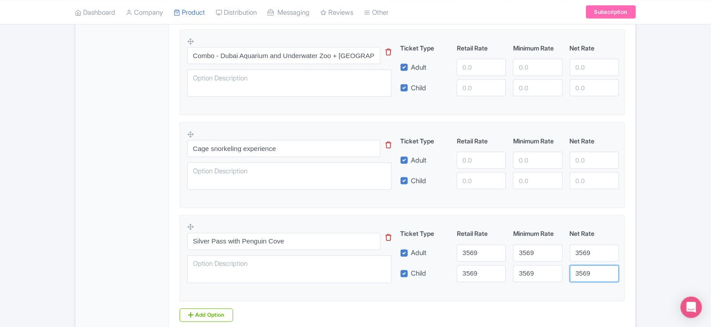
scroll to position [418, 0]
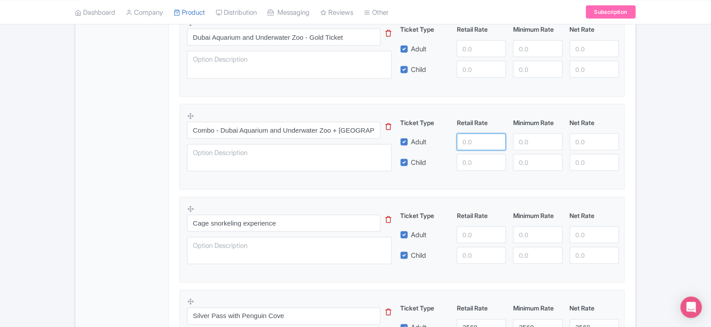
click at [471, 142] on input "number" at bounding box center [481, 141] width 49 height 17
paste input "5000.00"
type input "5000.00"
paste input "5000.00"
type input "5000.00"
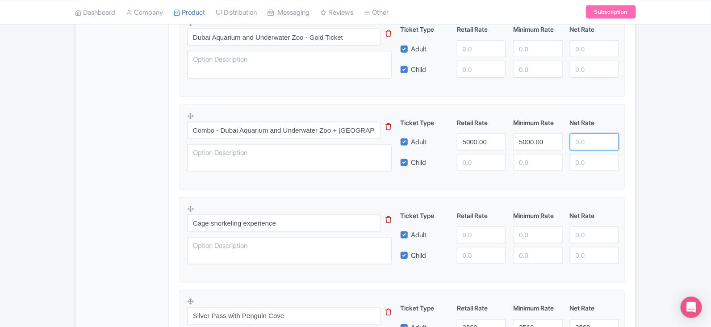
paste input "5000.00"
type input "5000.00"
paste input "5000.00"
type input "5000.00"
paste input "5000.00"
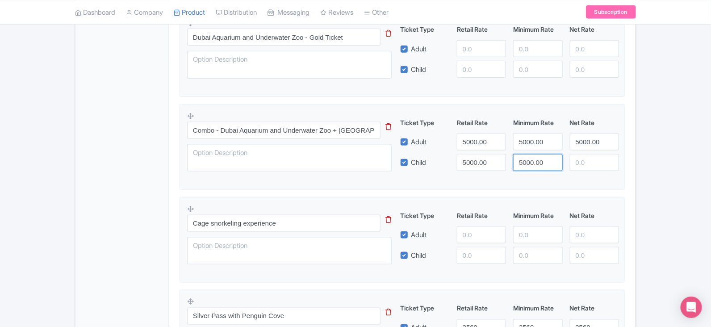
type input "5000.00"
paste input "5000.00"
type input "5000.00"
click at [479, 233] on input "number" at bounding box center [481, 234] width 49 height 17
paste input "8900"
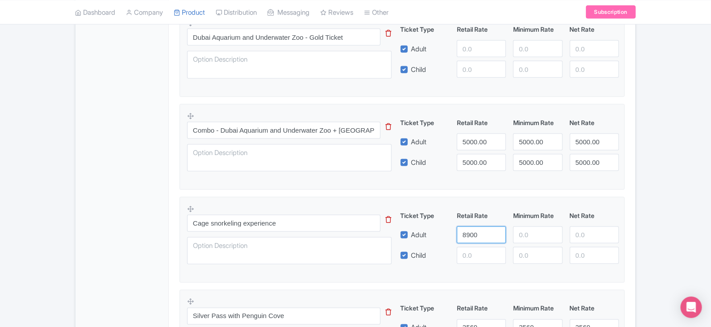
type input "8900"
paste input "8900"
type input "8900"
paste input "8900"
type input "8900"
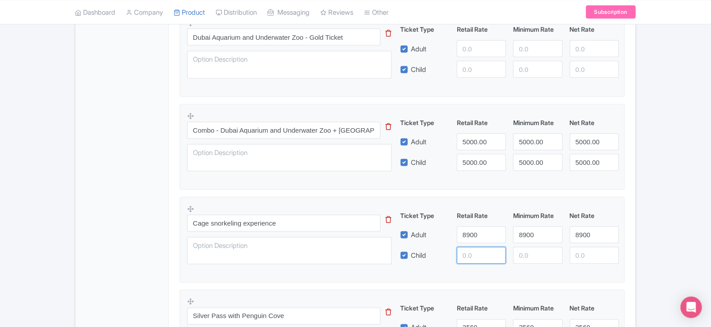
click at [466, 255] on input "number" at bounding box center [481, 255] width 49 height 17
paste input "8900"
type input "8900"
paste input "8900"
type input "8900"
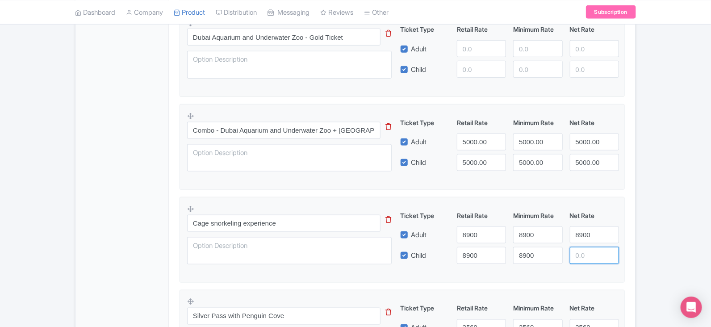
paste input "8900"
type input "8900"
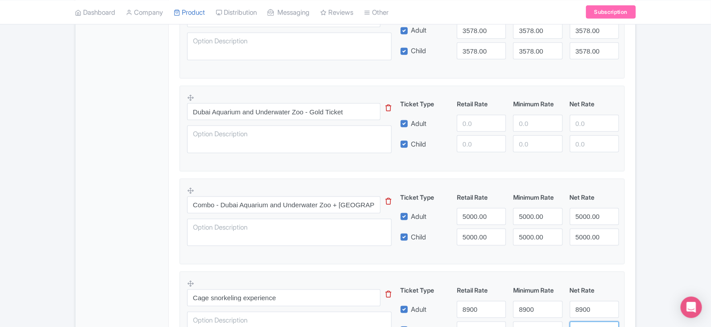
scroll to position [269, 0]
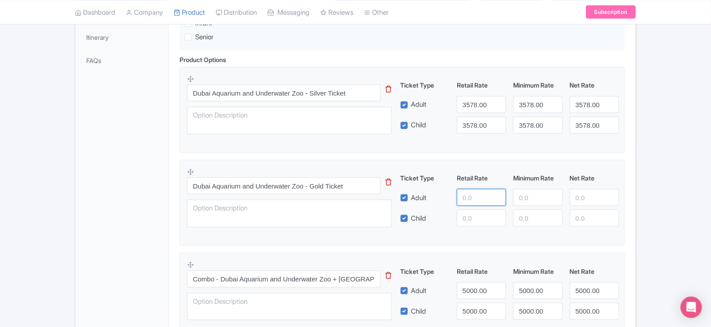
click at [472, 200] on input "number" at bounding box center [481, 197] width 49 height 17
paste input "5980.00"
type input "5980.00"
paste input "5980.00"
type input "5980.00"
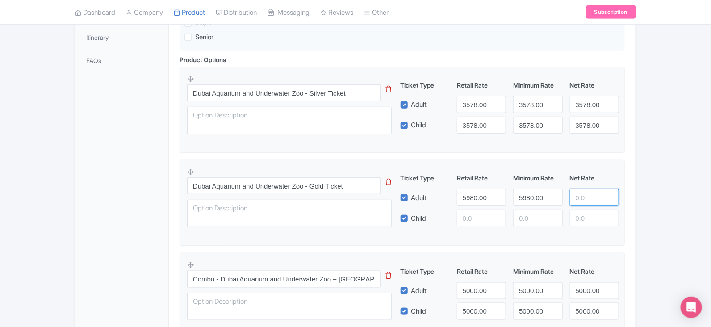
paste input "5980.00"
type input "5980.00"
paste input "5980.00"
type input "5980.00"
paste input "5980.00"
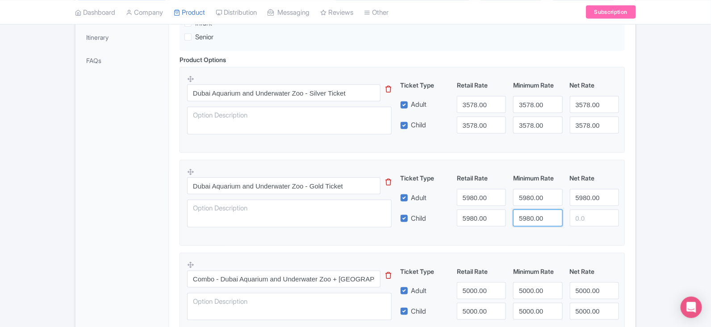
type input "5980.00"
paste input "5980.00"
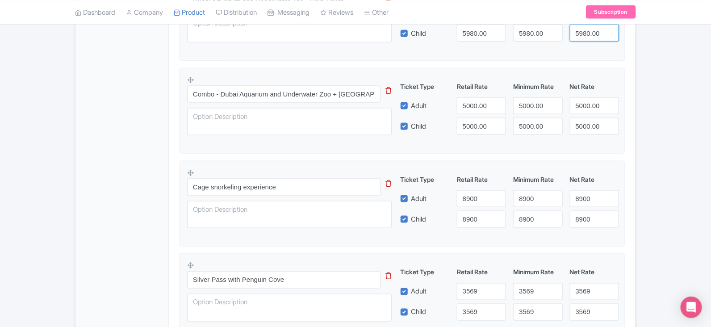
scroll to position [567, 0]
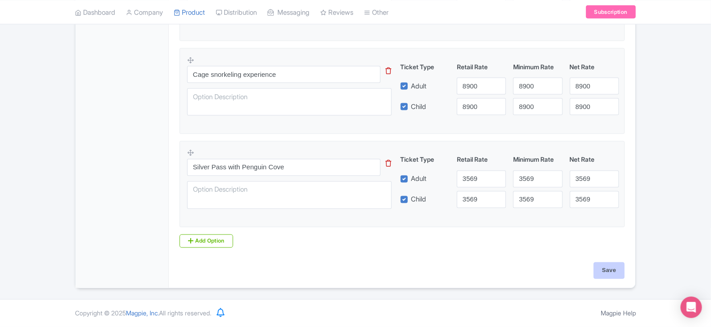
type input "5980.00"
click at [609, 271] on input "Save" at bounding box center [608, 270] width 31 height 17
type input "Saving..."
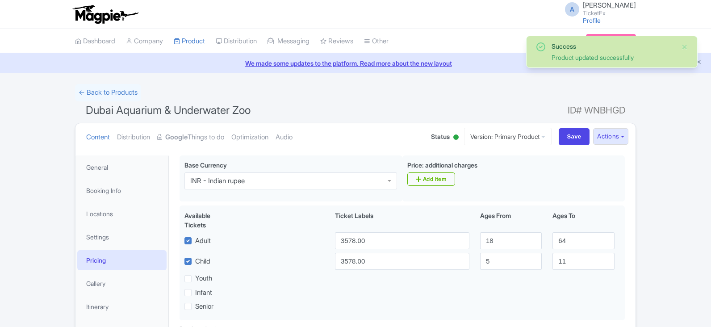
scroll to position [155, 0]
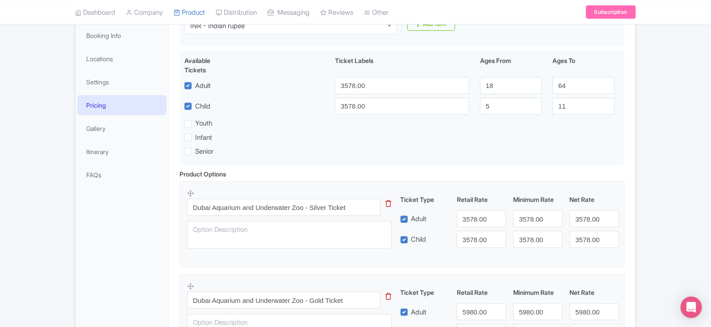
click at [102, 11] on link "Dashboard" at bounding box center [95, 12] width 40 height 25
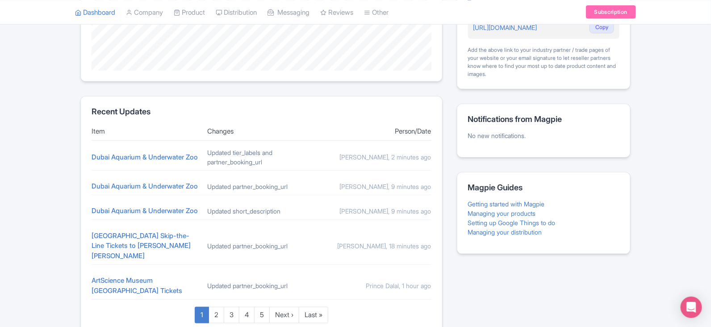
scroll to position [360, 0]
